Goal: Communication & Community: Participate in discussion

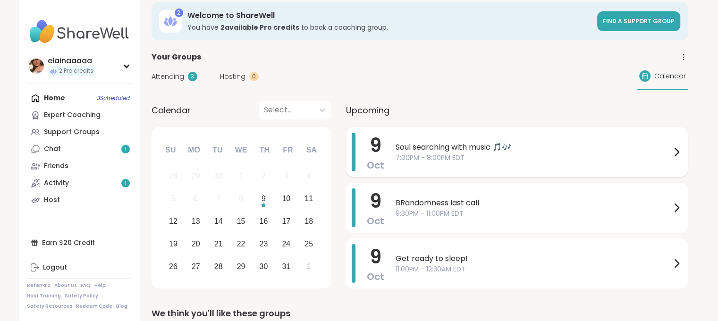
click at [445, 143] on span "Soul searching with music 🎵🎶" at bounding box center [532, 147] width 275 height 11
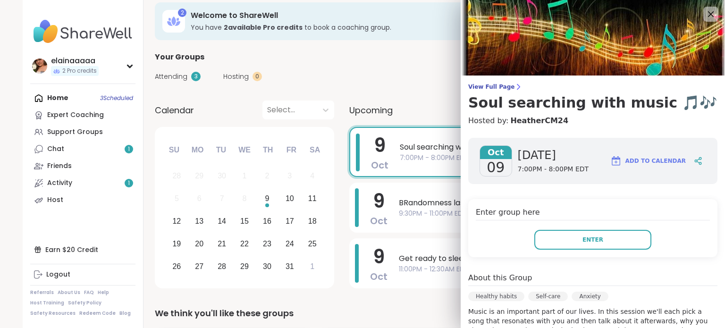
click at [589, 250] on div "Enter group here Enter" at bounding box center [592, 228] width 249 height 58
click at [589, 245] on button "Enter" at bounding box center [592, 240] width 117 height 20
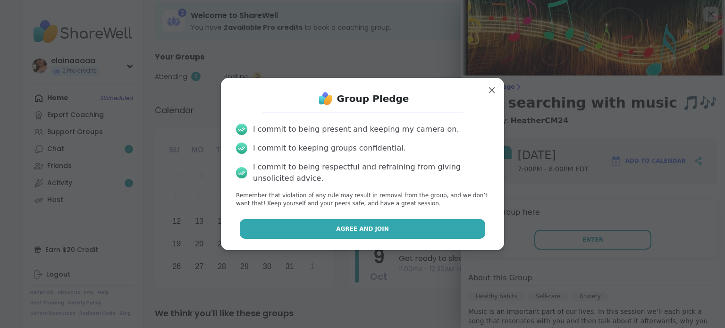
click at [437, 234] on button "Agree and Join" at bounding box center [363, 229] width 246 height 20
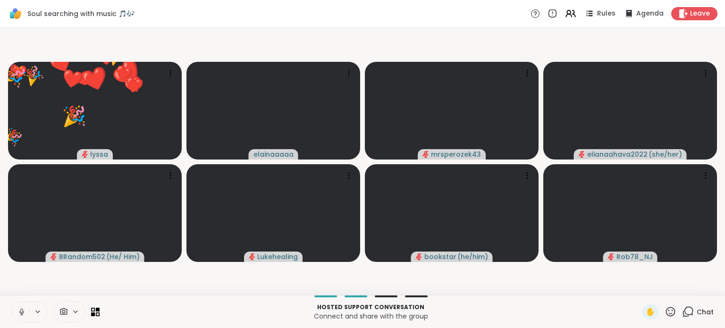
click at [18, 309] on icon at bounding box center [21, 312] width 8 height 8
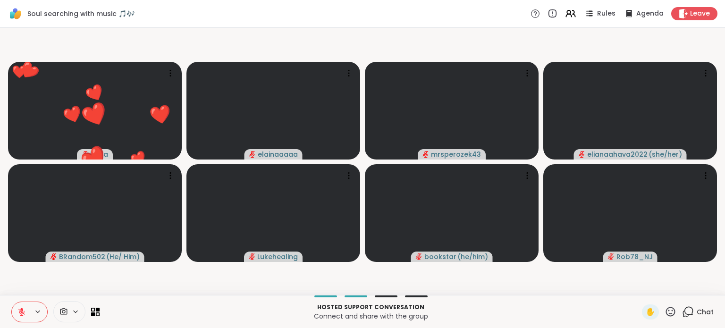
click at [682, 310] on icon at bounding box center [688, 312] width 12 height 12
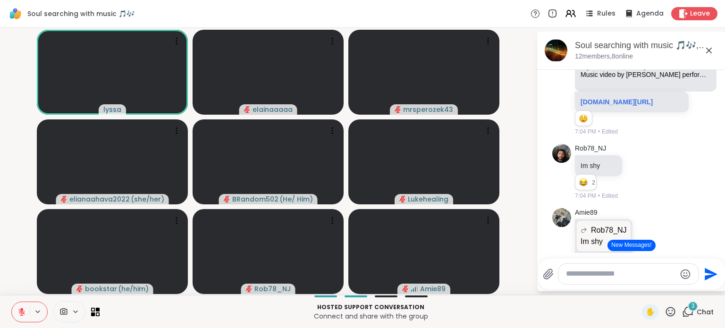
scroll to position [3516, 0]
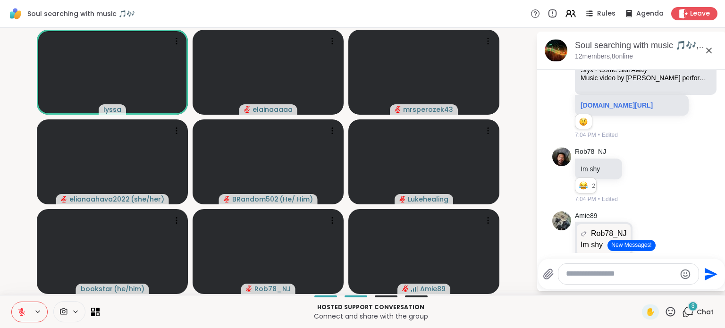
click at [556, 133] on div "elianaahava2022 YouTube Styx - Come Sail Away Music video by [PERSON_NAME] perf…" at bounding box center [631, 26] width 159 height 236
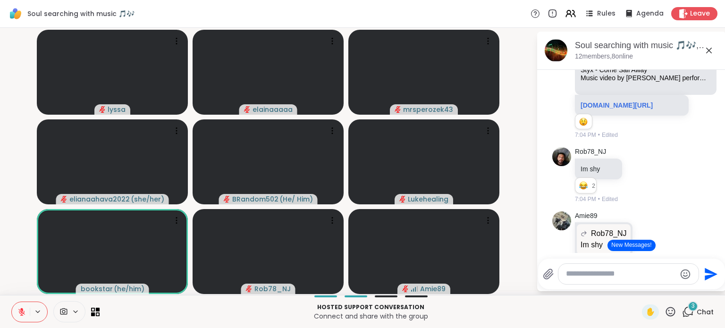
click at [585, 284] on div at bounding box center [628, 274] width 140 height 20
click at [585, 275] on textarea "Type your message" at bounding box center [621, 274] width 110 height 10
type textarea "***"
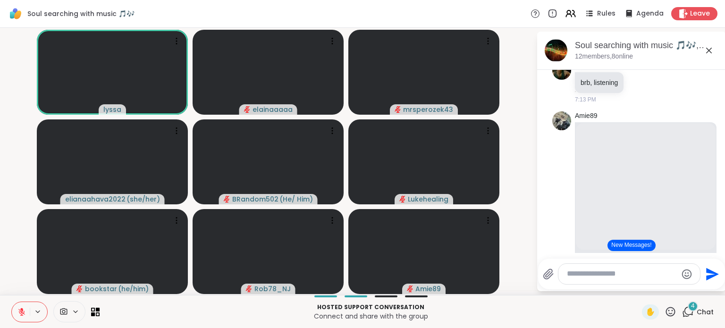
scroll to position [4333, 0]
click at [21, 317] on button at bounding box center [21, 312] width 18 height 20
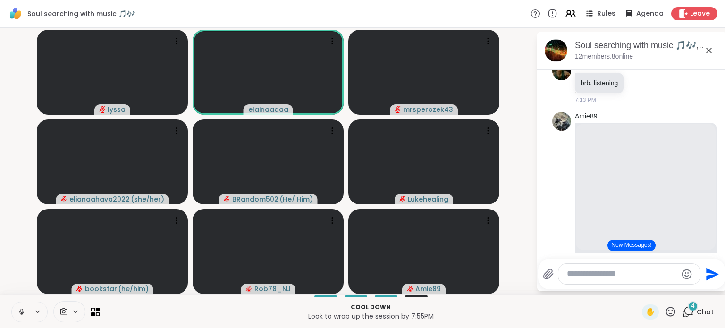
click at [21, 310] on icon at bounding box center [21, 311] width 2 height 4
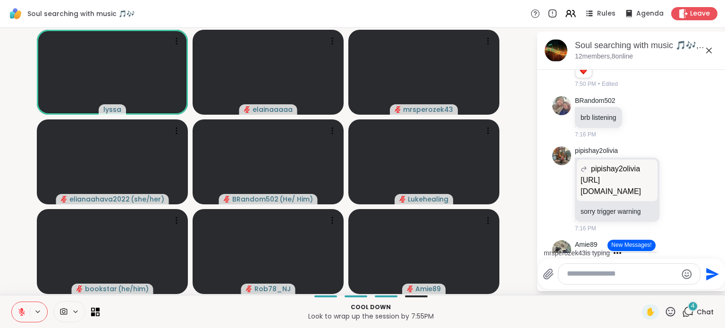
scroll to position [4586, 0]
click at [23, 314] on icon at bounding box center [21, 312] width 8 height 8
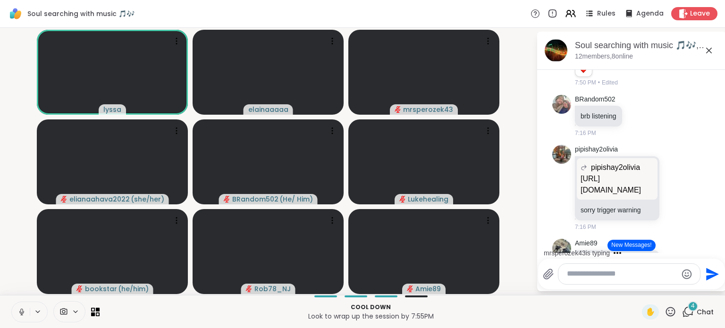
click at [22, 308] on icon at bounding box center [21, 312] width 8 height 8
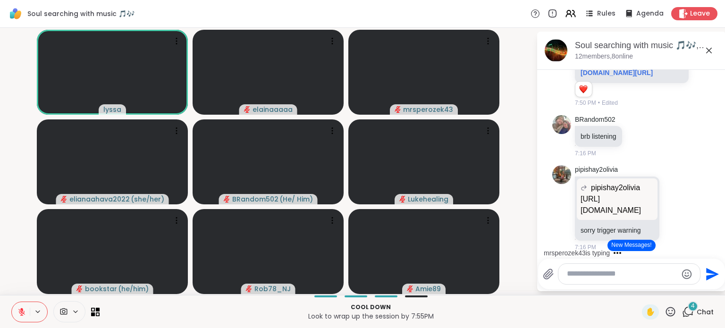
scroll to position [4565, 0]
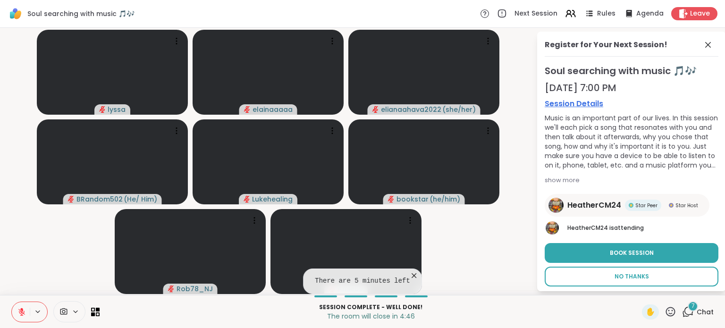
click at [586, 269] on button "No Thanks" at bounding box center [631, 277] width 174 height 20
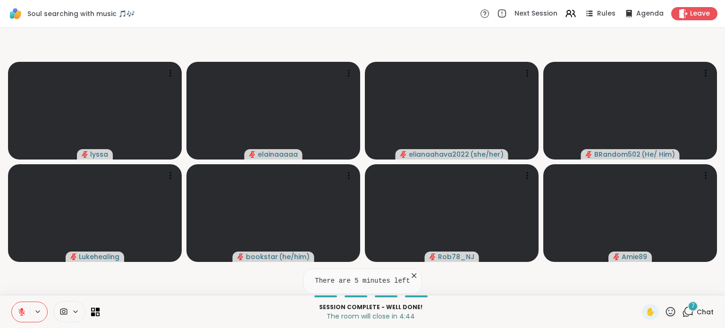
click at [686, 312] on icon at bounding box center [688, 311] width 9 height 8
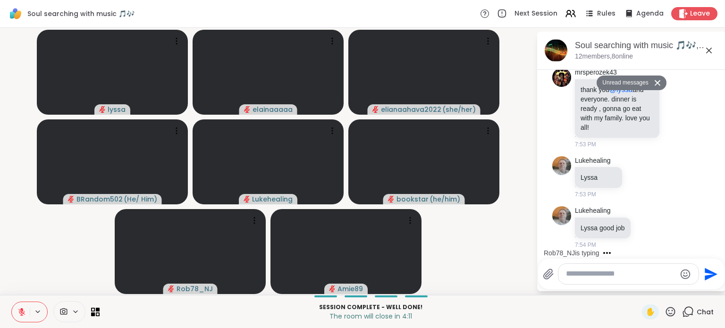
scroll to position [6225, 0]
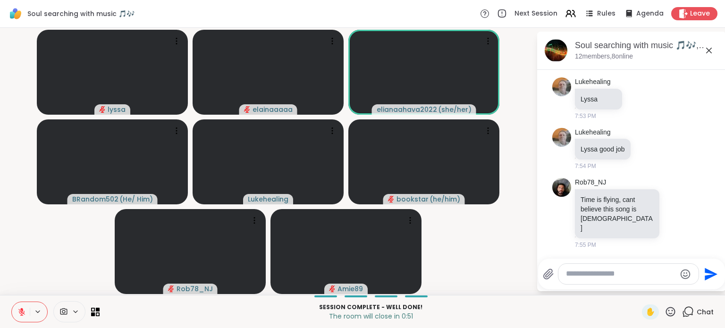
click at [666, 311] on icon at bounding box center [670, 312] width 12 height 12
click at [634, 289] on div "❤️" at bounding box center [642, 286] width 17 height 15
click at [20, 308] on icon at bounding box center [21, 312] width 8 height 8
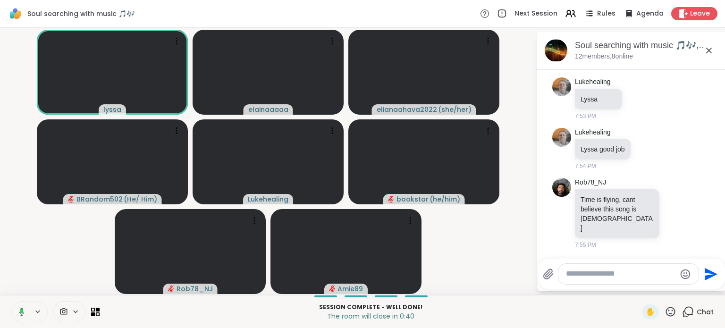
click at [21, 314] on icon at bounding box center [21, 312] width 5 height 8
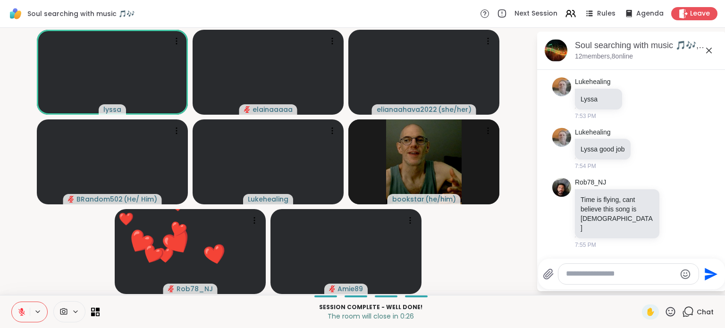
drag, startPoint x: 17, startPoint y: 309, endPoint x: 13, endPoint y: 253, distance: 55.8
click at [13, 253] on div "Soul searching with music 🎵🎶 Next Session Rules Agenda Leave [PERSON_NAME] elia…" at bounding box center [362, 164] width 725 height 328
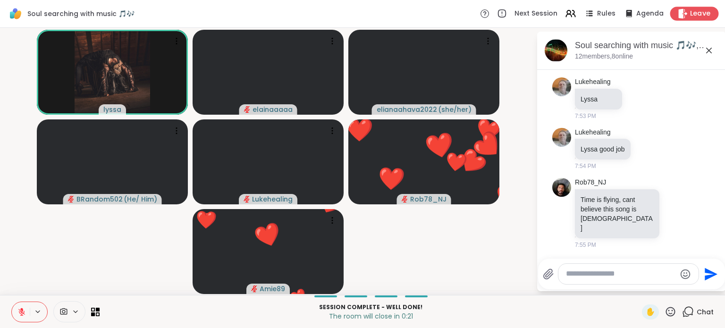
click at [678, 16] on icon at bounding box center [682, 13] width 9 height 10
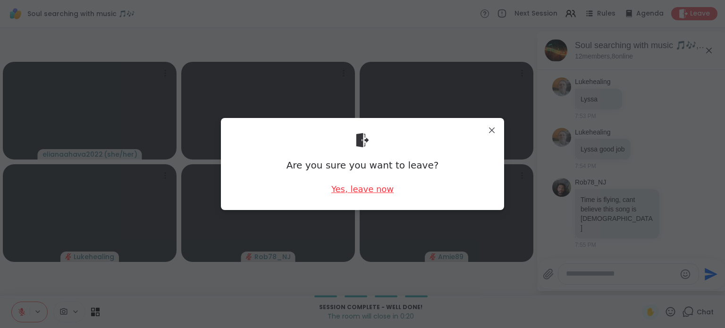
click at [375, 190] on div "Yes, leave now" at bounding box center [362, 189] width 62 height 12
